Goal: Transaction & Acquisition: Obtain resource

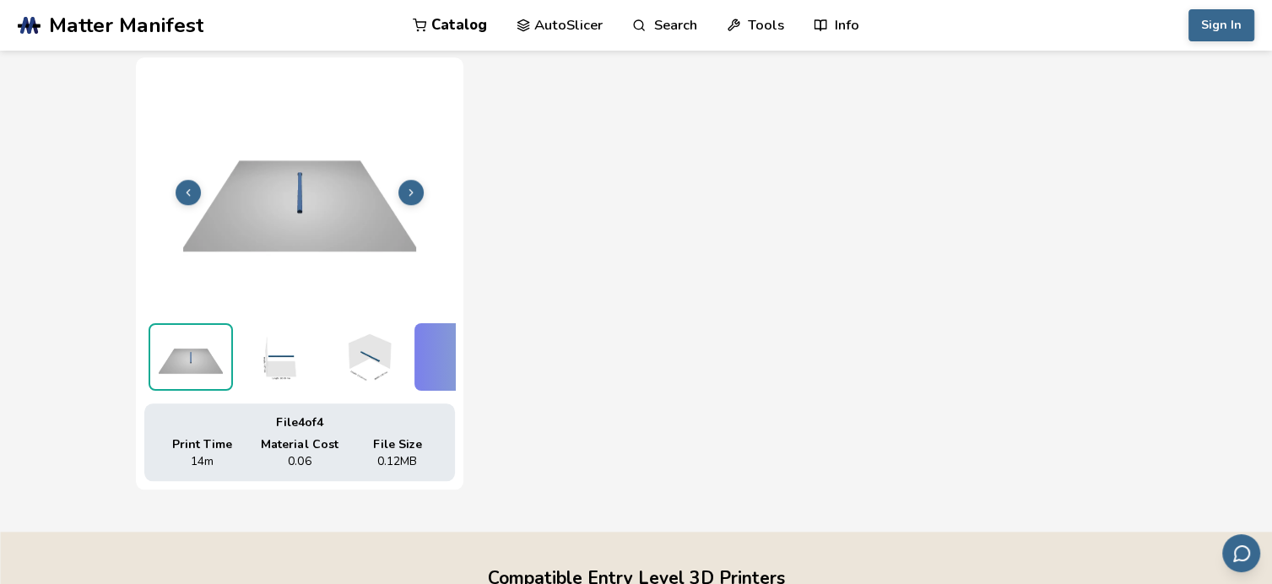
scroll to position [0, 47]
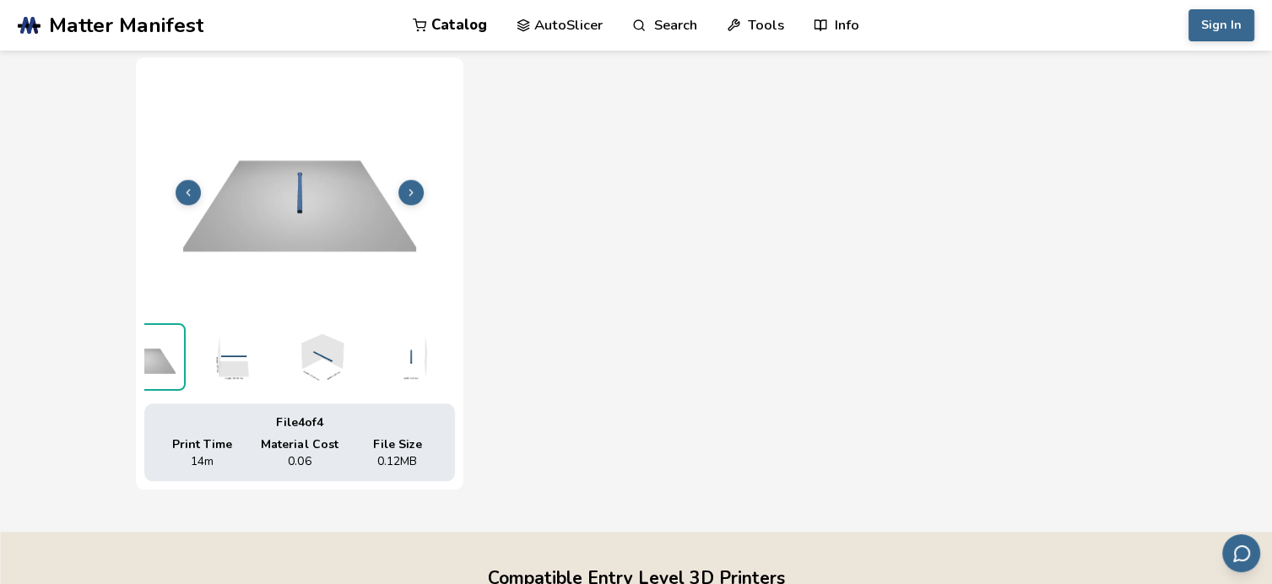
click at [607, 100] on div "File 1 of 4 Print Time 2H 35M Material Cost 0.30 File Size 9.91 MB File 2 of 4 …" at bounding box center [636, 52] width 1001 height 873
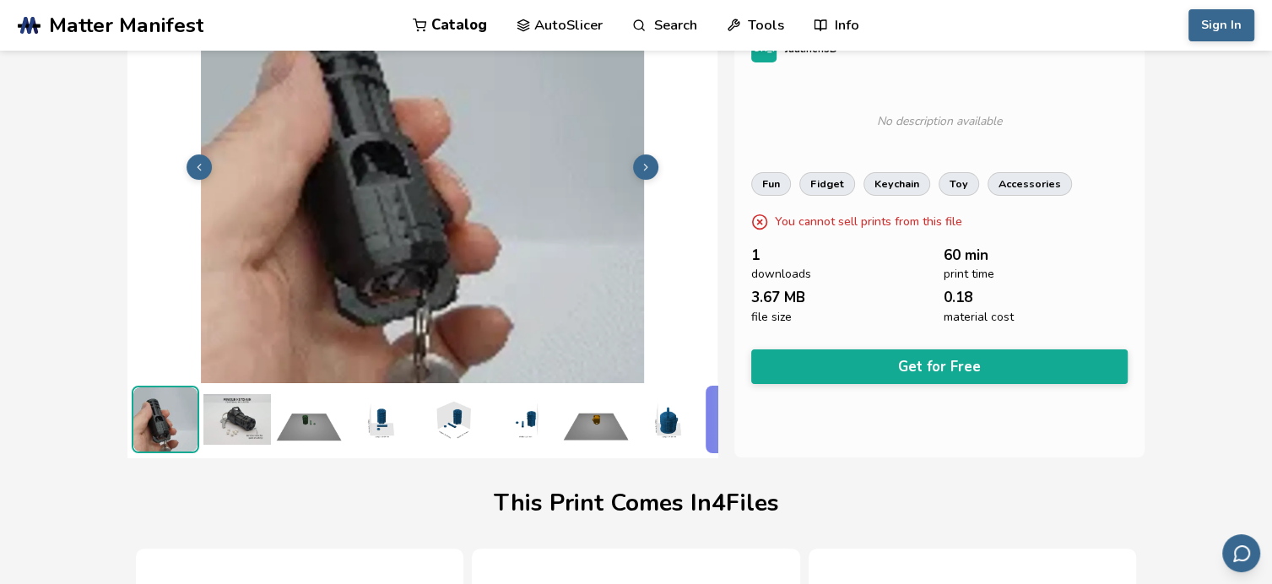
scroll to position [169, 0]
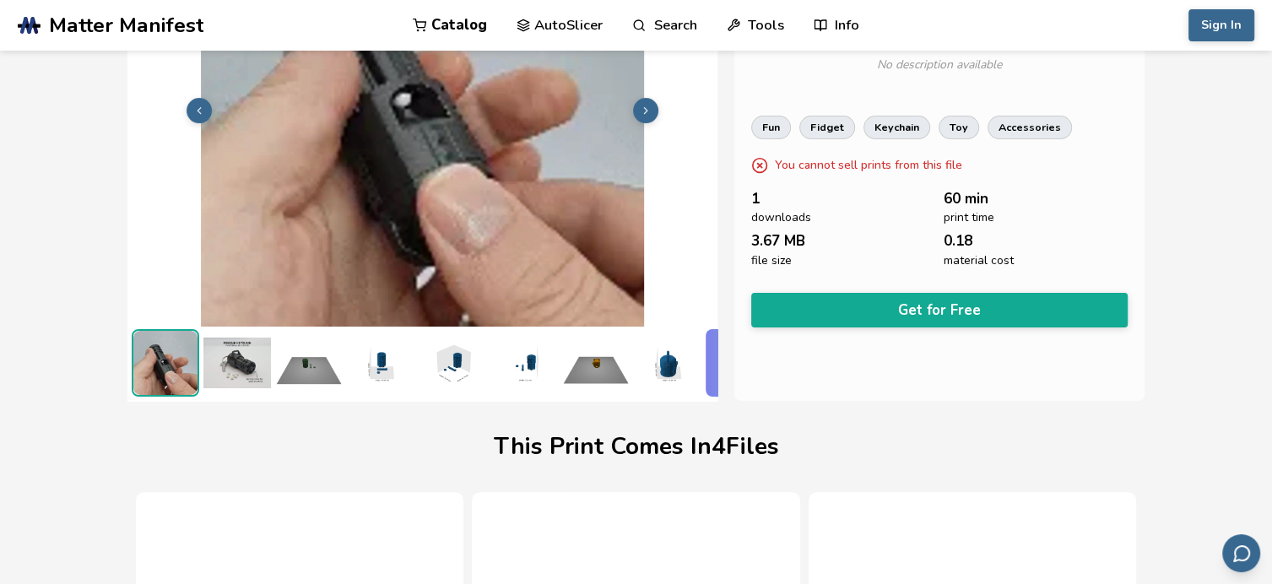
click at [909, 316] on button "Get for Free" at bounding box center [939, 310] width 376 height 35
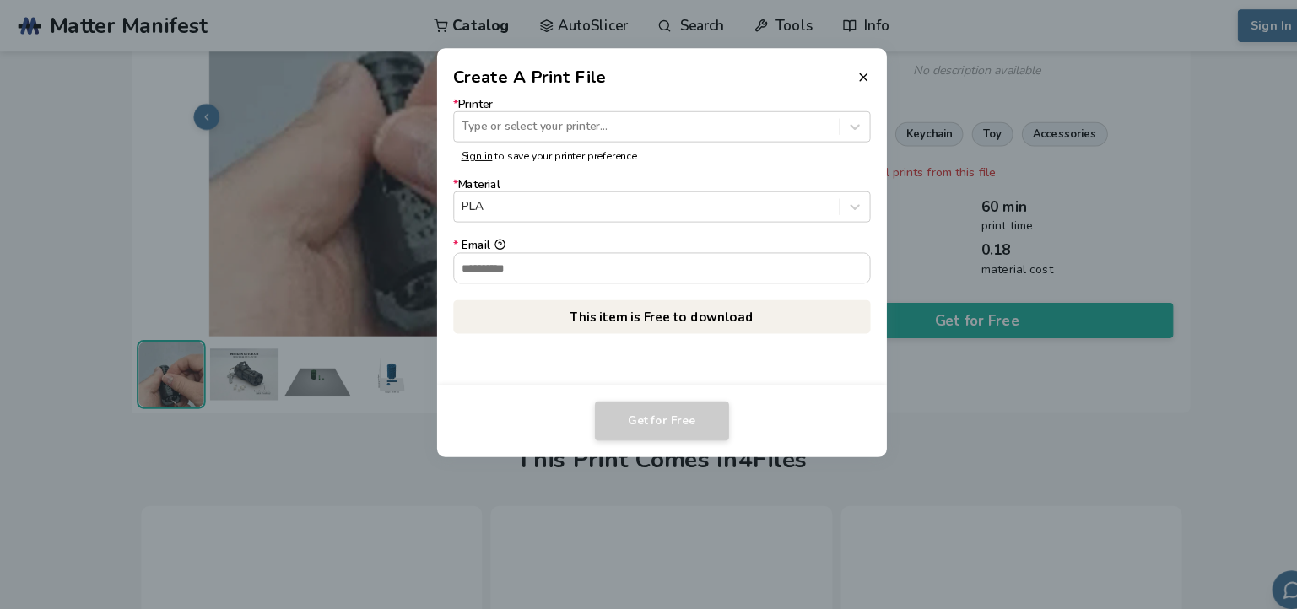
scroll to position [0, 40]
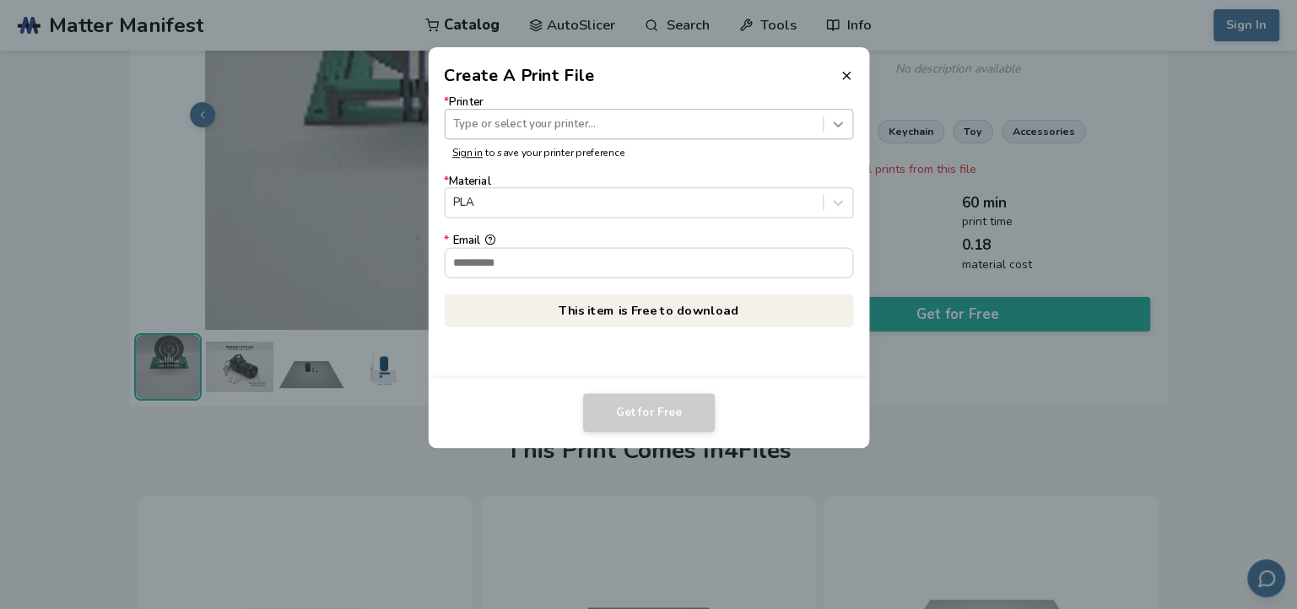
click at [832, 127] on icon at bounding box center [837, 124] width 16 height 16
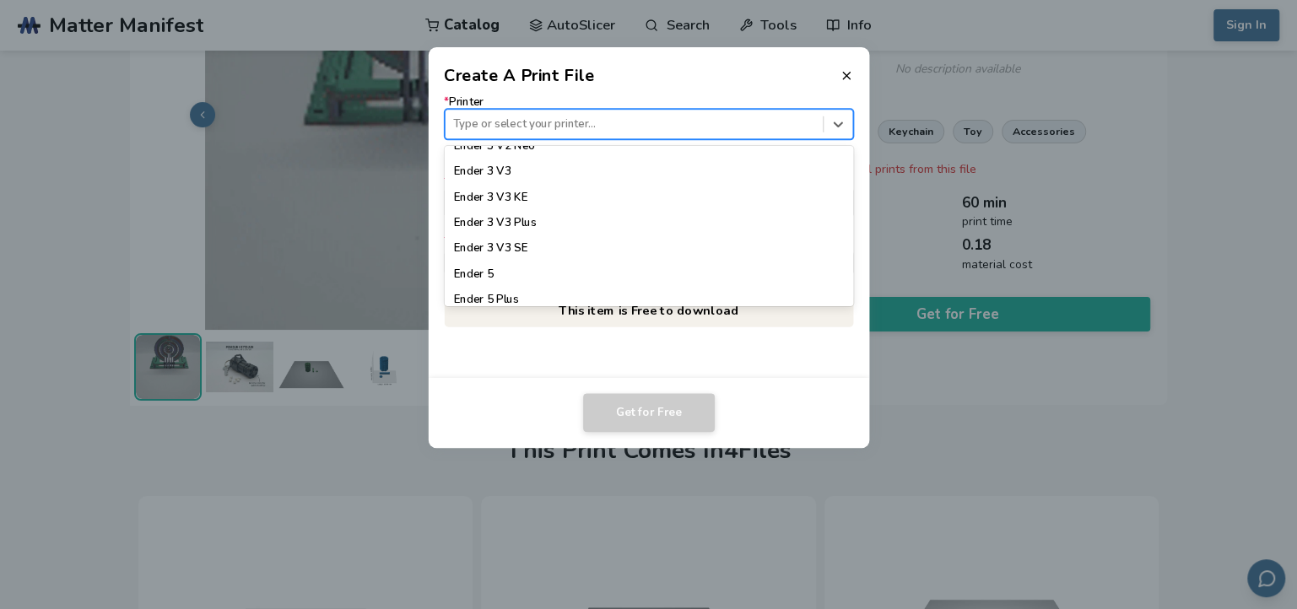
scroll to position [1180, 0]
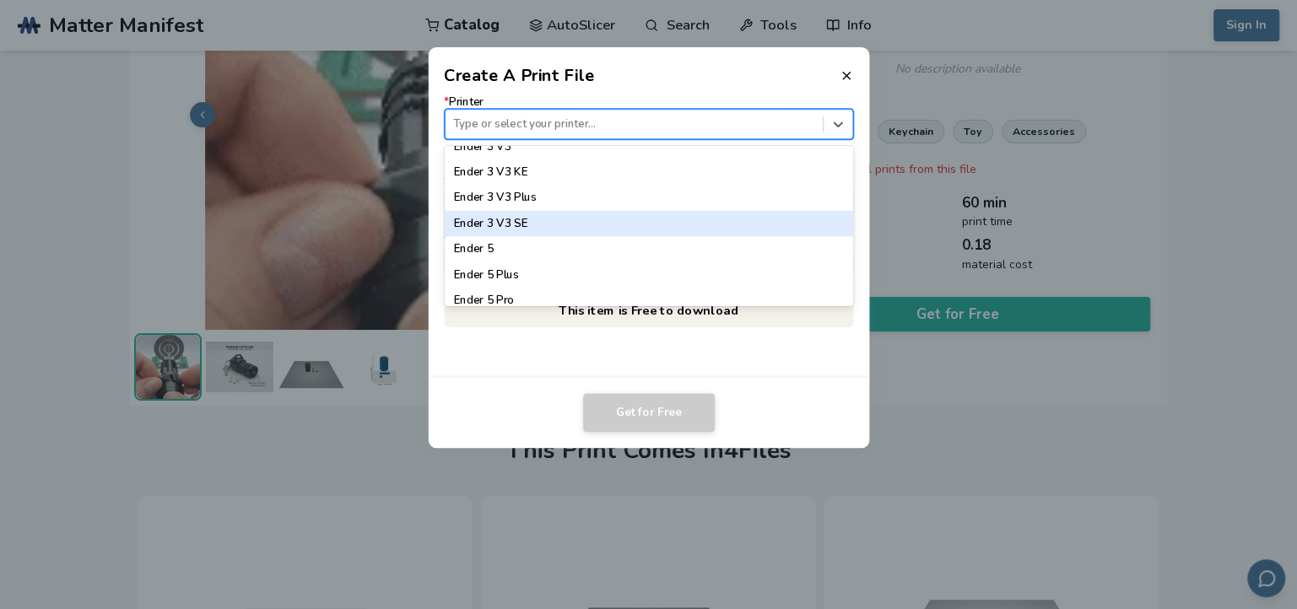
click at [544, 224] on div "Ender 3 V3 SE" at bounding box center [648, 223] width 409 height 25
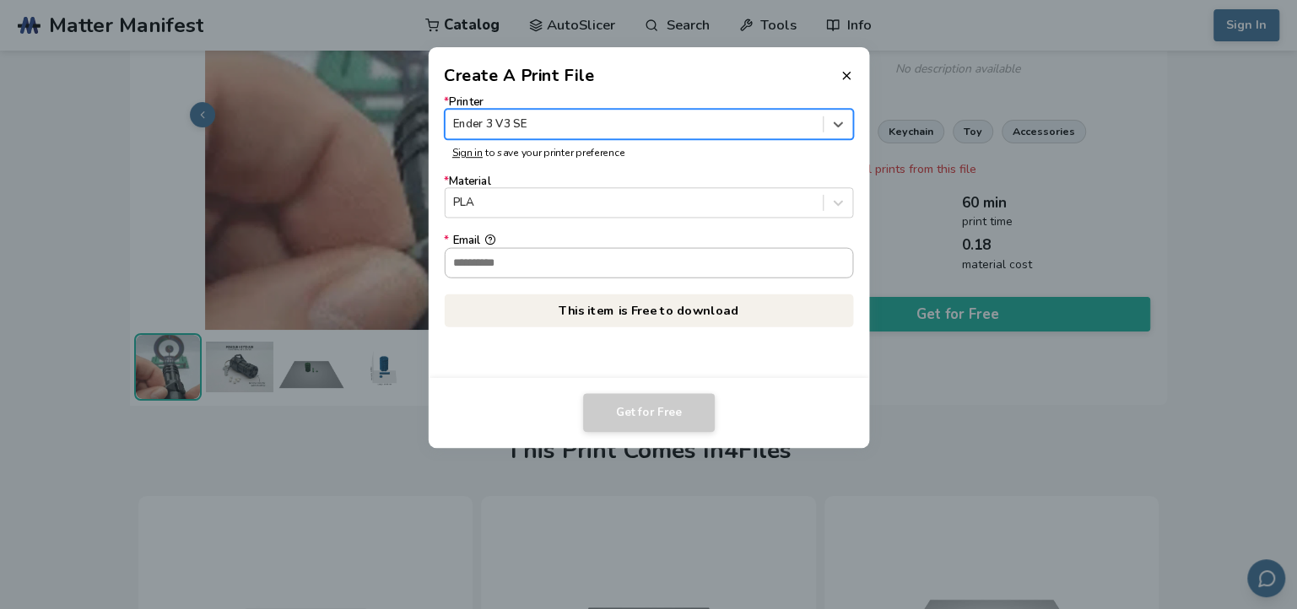
click at [550, 270] on input "* Email" at bounding box center [649, 262] width 408 height 29
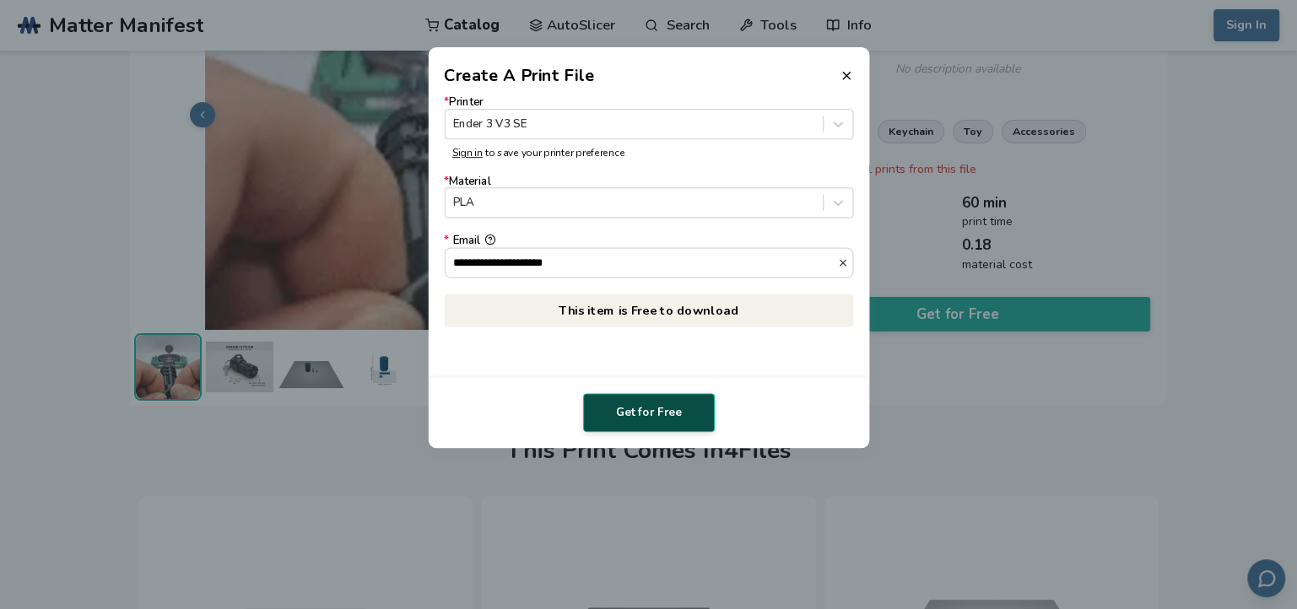
type input "**********"
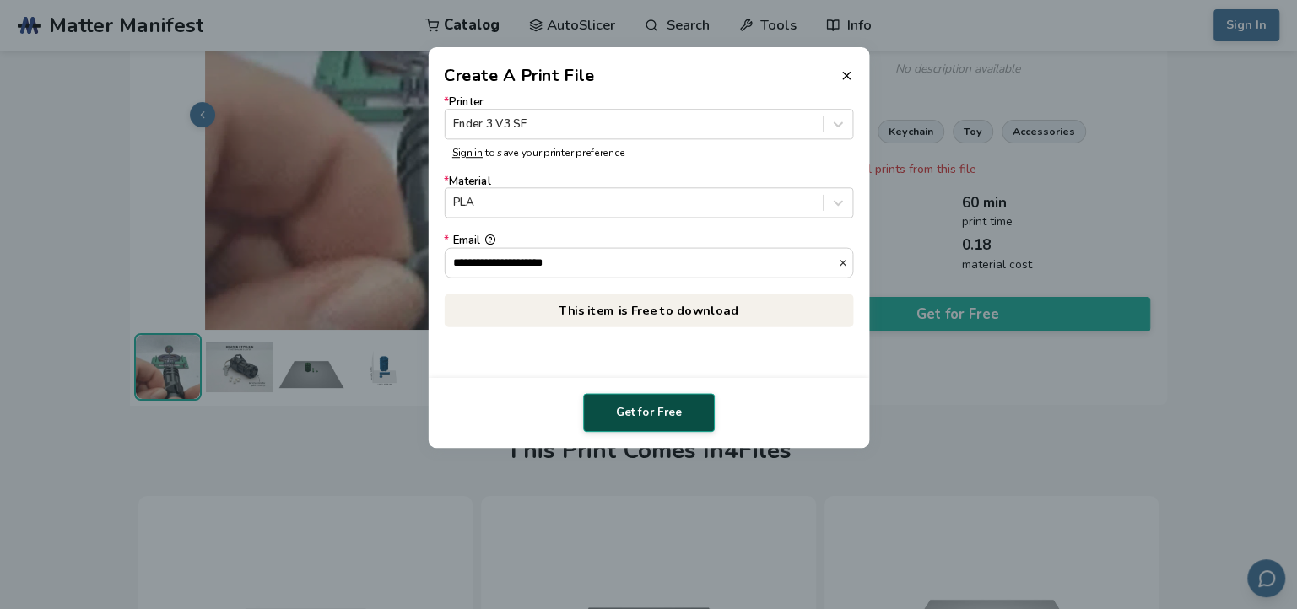
click at [663, 410] on button "Get for Free" at bounding box center [649, 412] width 132 height 39
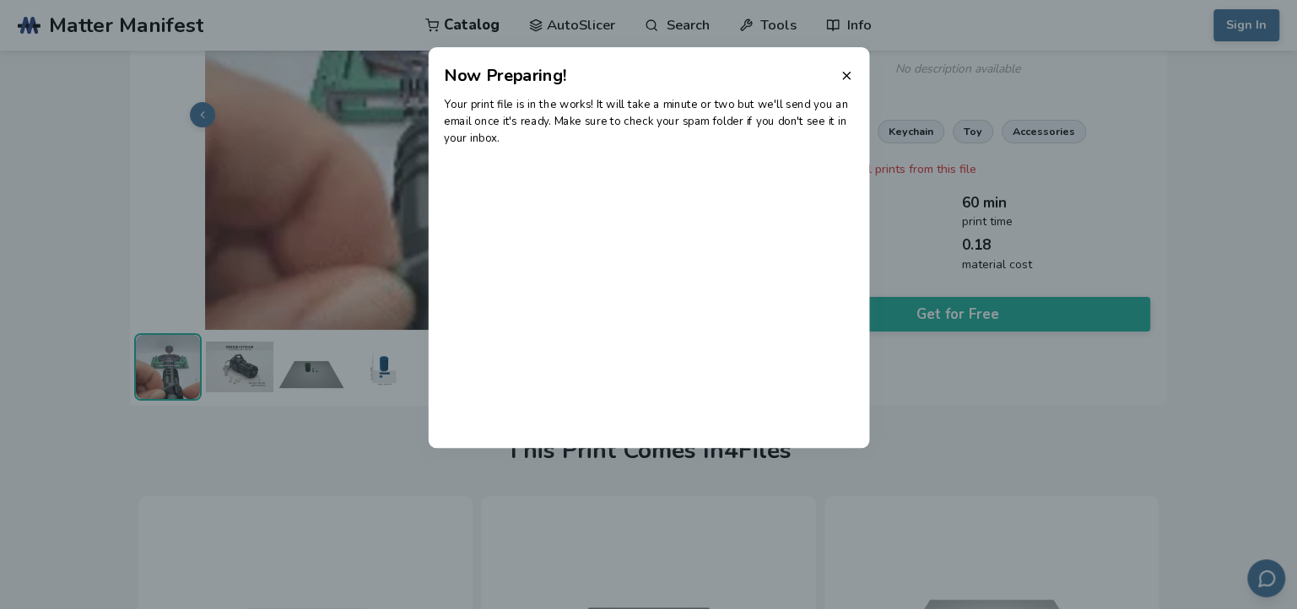
click at [49, 161] on dialog "Now Preparing! Your print file is in the works! It will take a minute or two bu…" at bounding box center [648, 304] width 1232 height 579
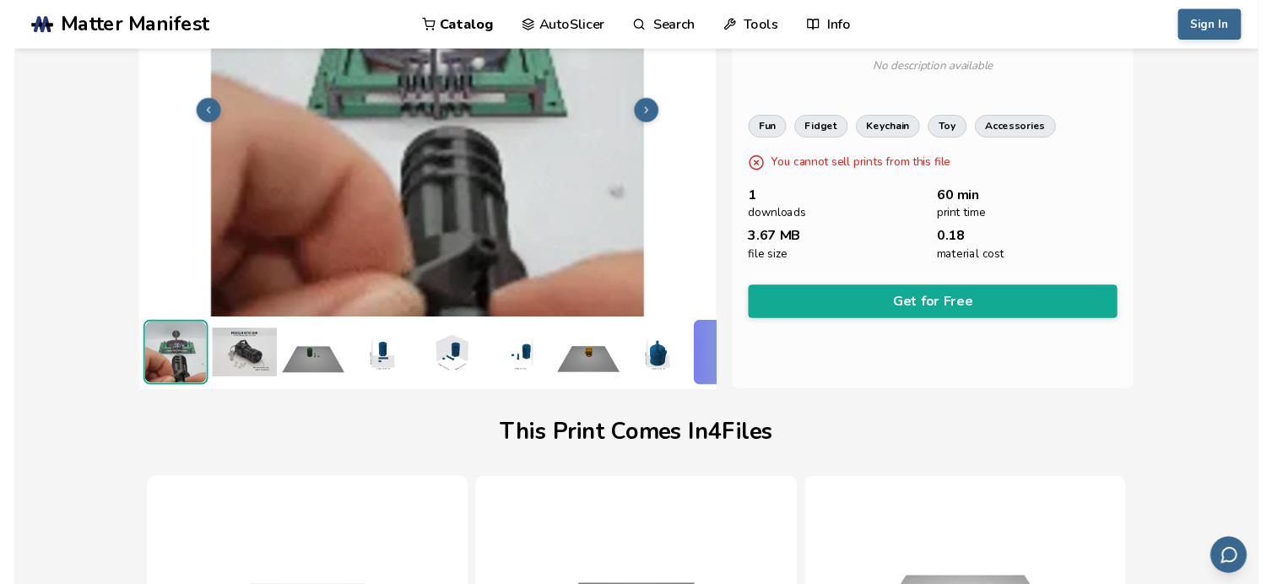
scroll to position [169, 0]
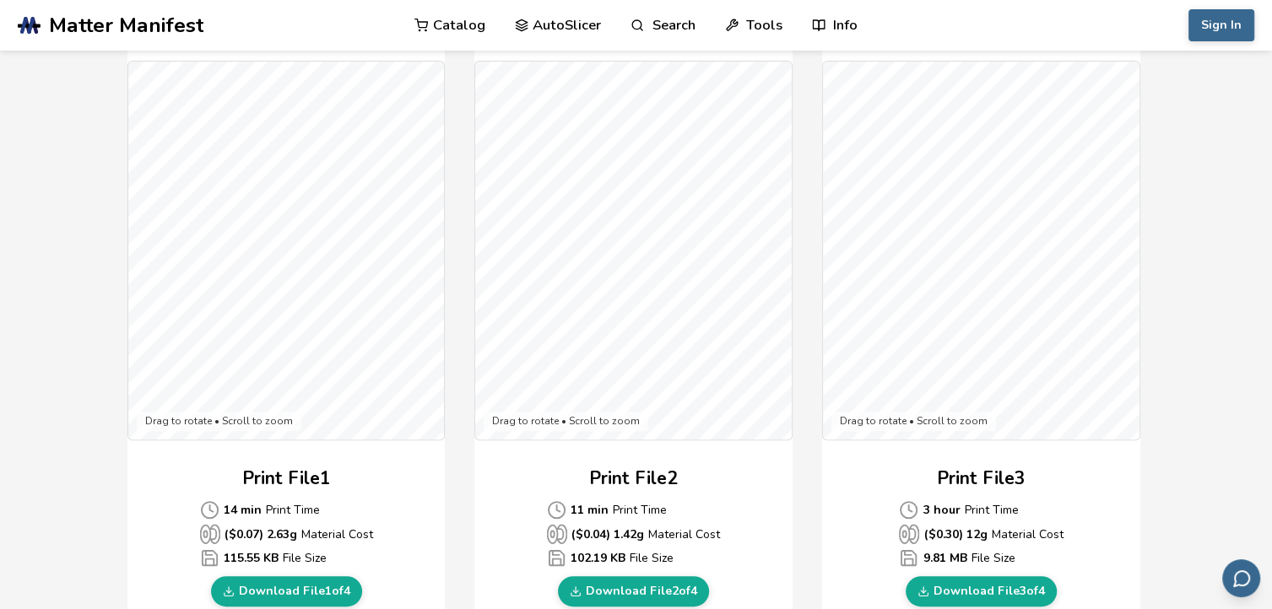
scroll to position [439, 0]
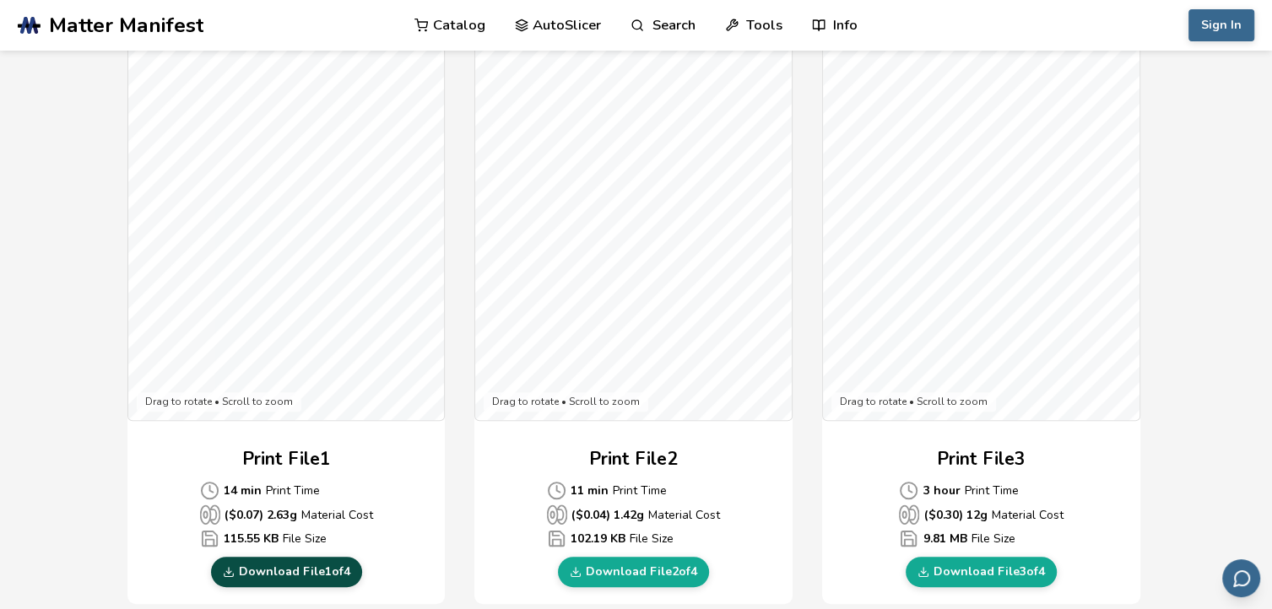
click at [278, 570] on link "Download File 1 of 4" at bounding box center [286, 572] width 151 height 30
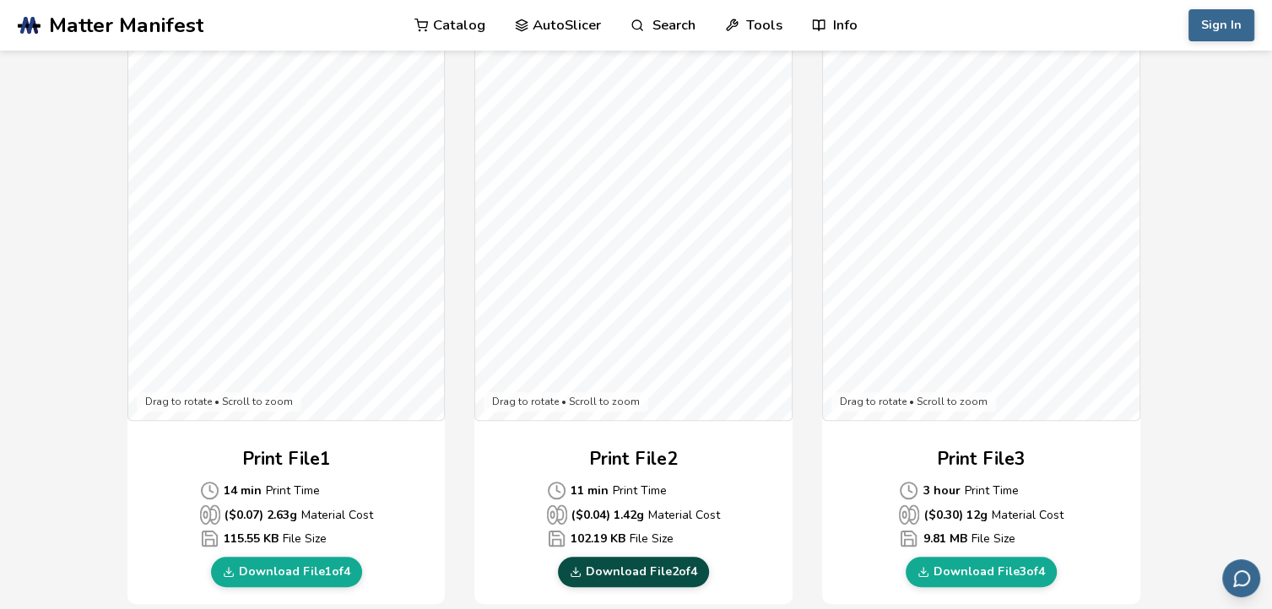
click at [624, 572] on link "Download File 2 of 4" at bounding box center [633, 572] width 151 height 30
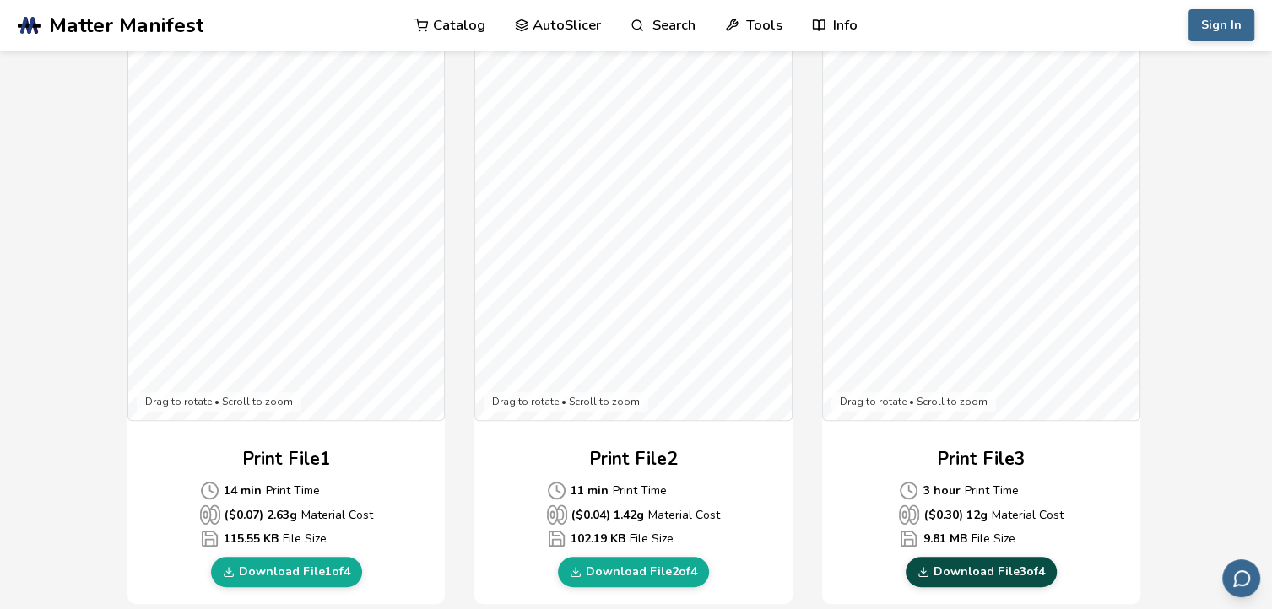
click at [956, 573] on link "Download File 3 of 4" at bounding box center [980, 572] width 151 height 30
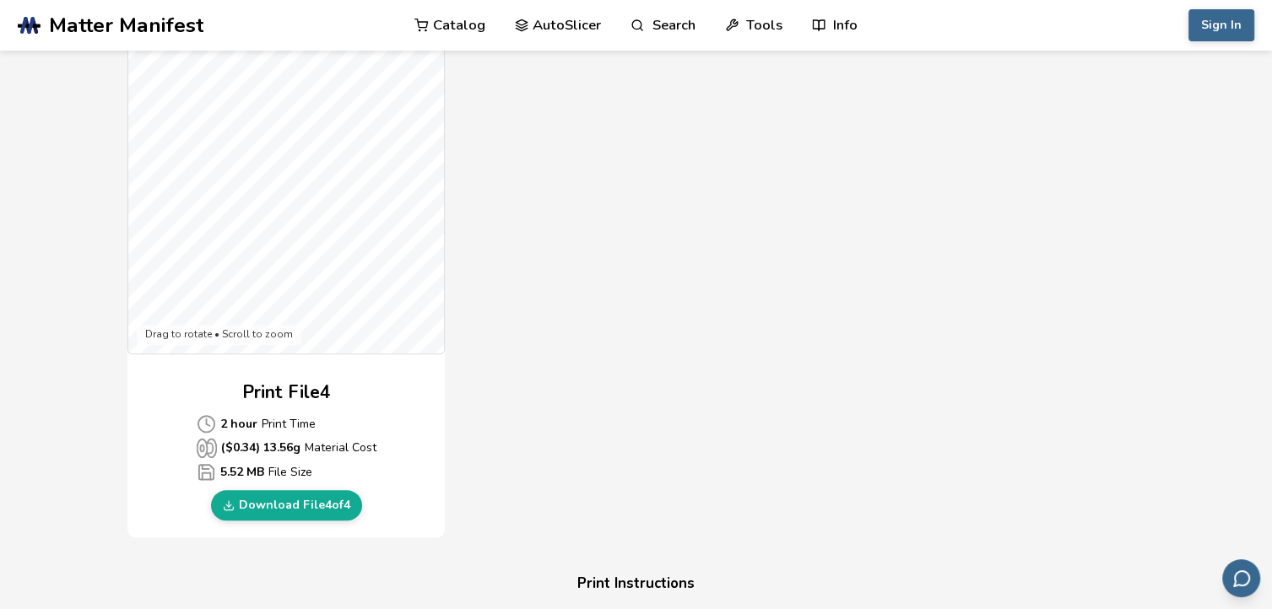
scroll to position [1180, 0]
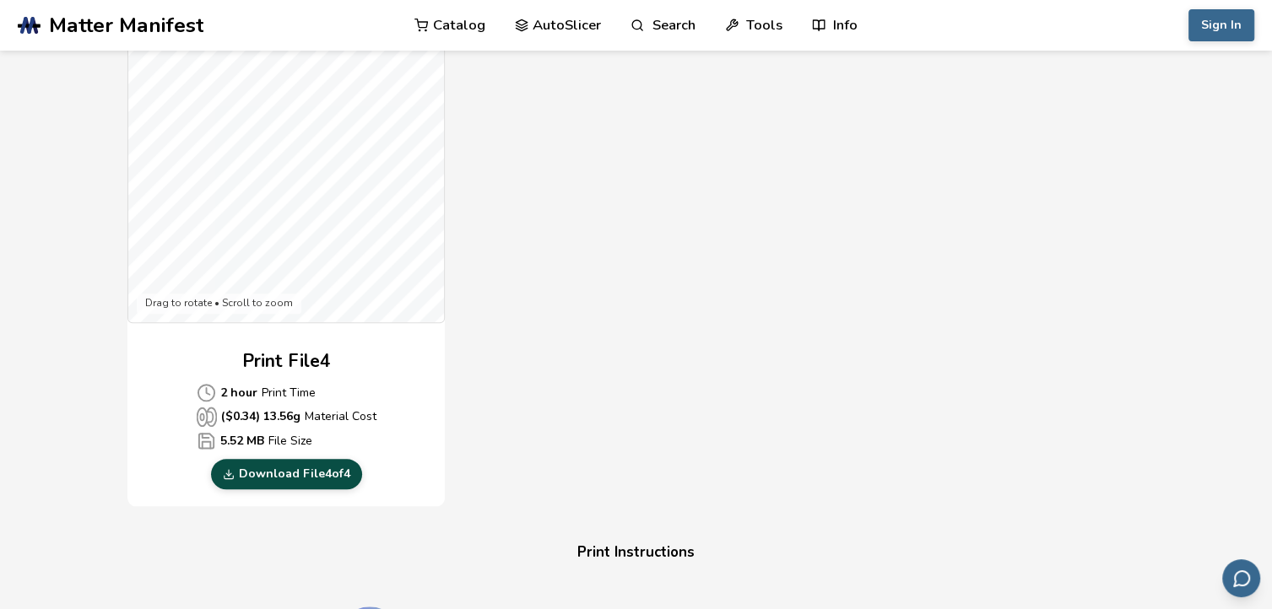
click at [240, 465] on link "Download File 4 of 4" at bounding box center [286, 474] width 151 height 30
